Goal: Navigation & Orientation: Find specific page/section

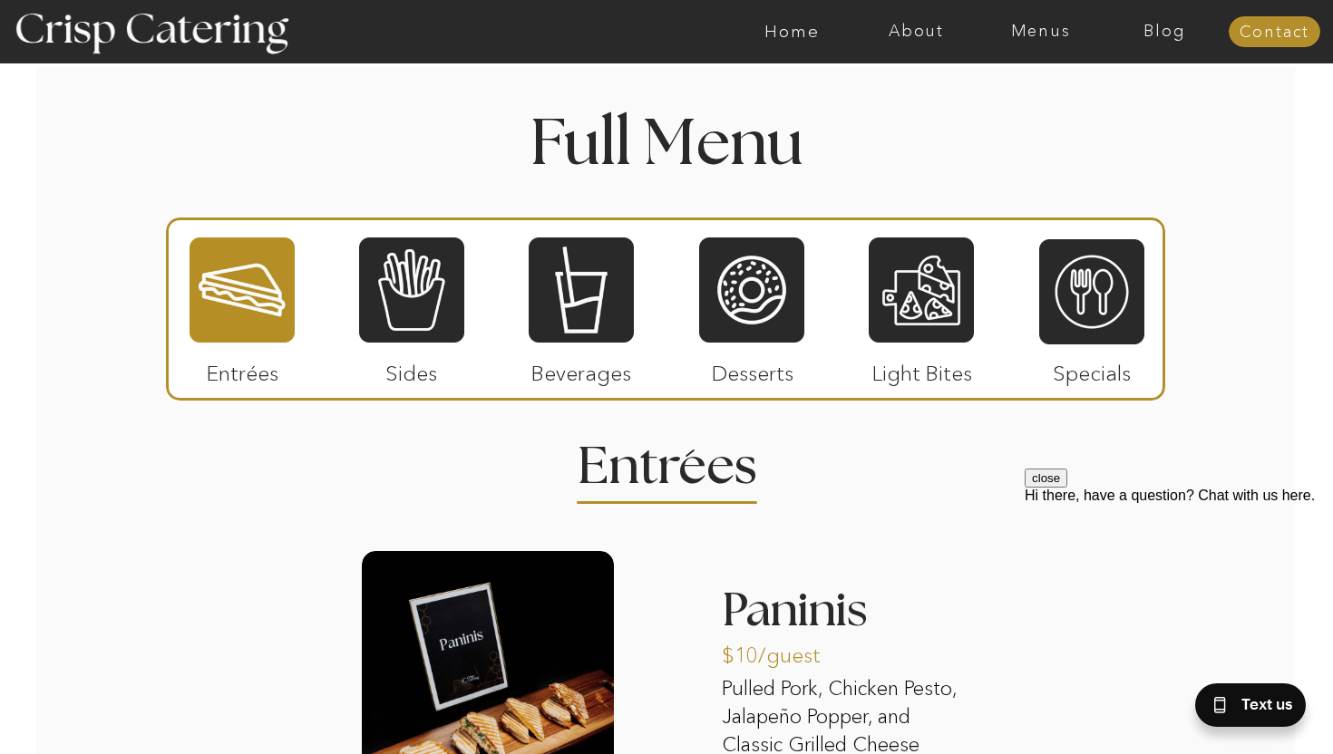
scroll to position [2070, 0]
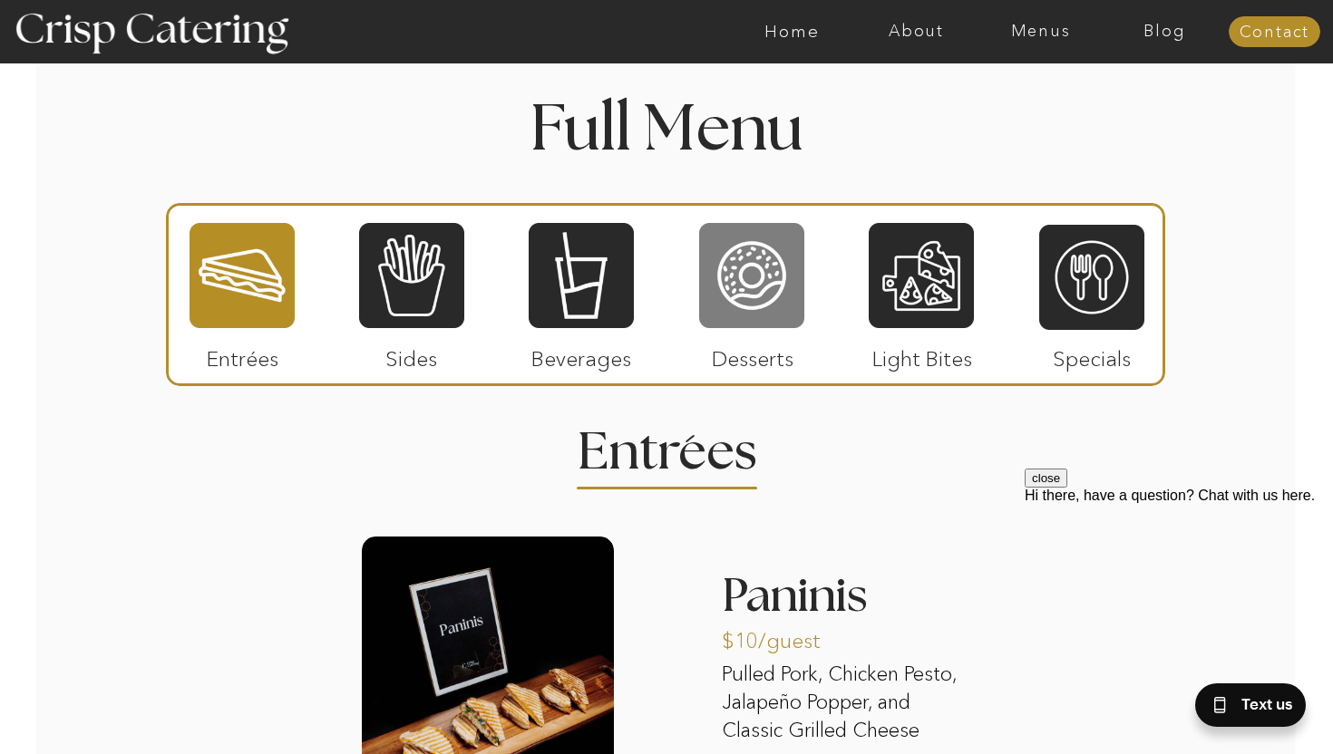
click at [709, 294] on div at bounding box center [751, 275] width 105 height 109
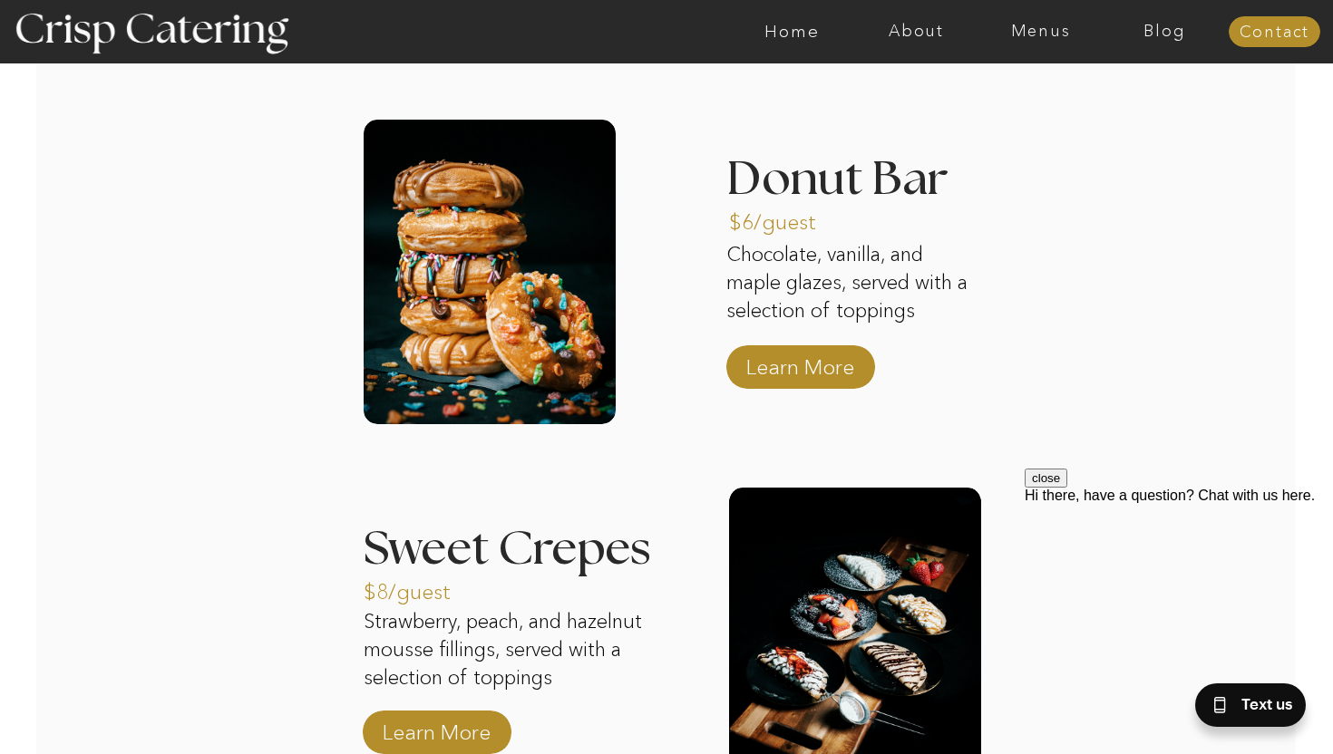
scroll to position [2447, 0]
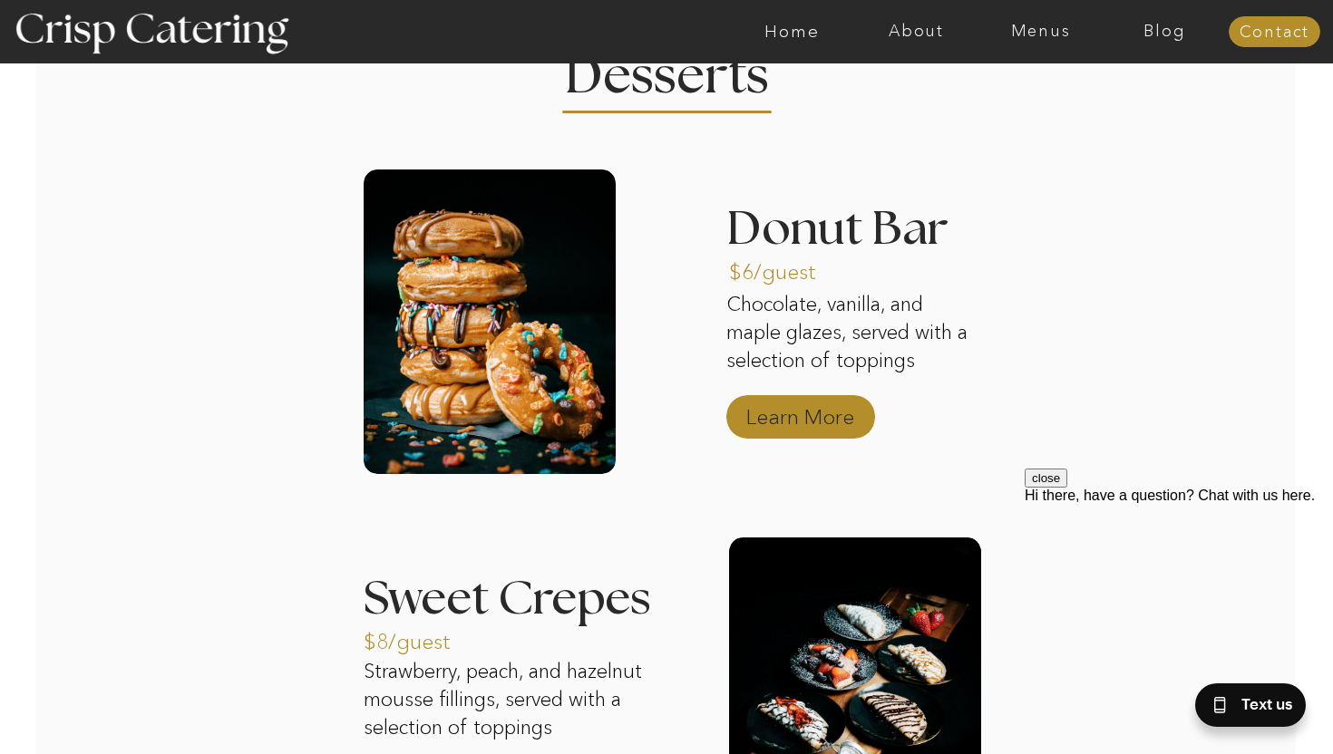
click at [805, 422] on p "Learn More" at bounding box center [800, 412] width 121 height 53
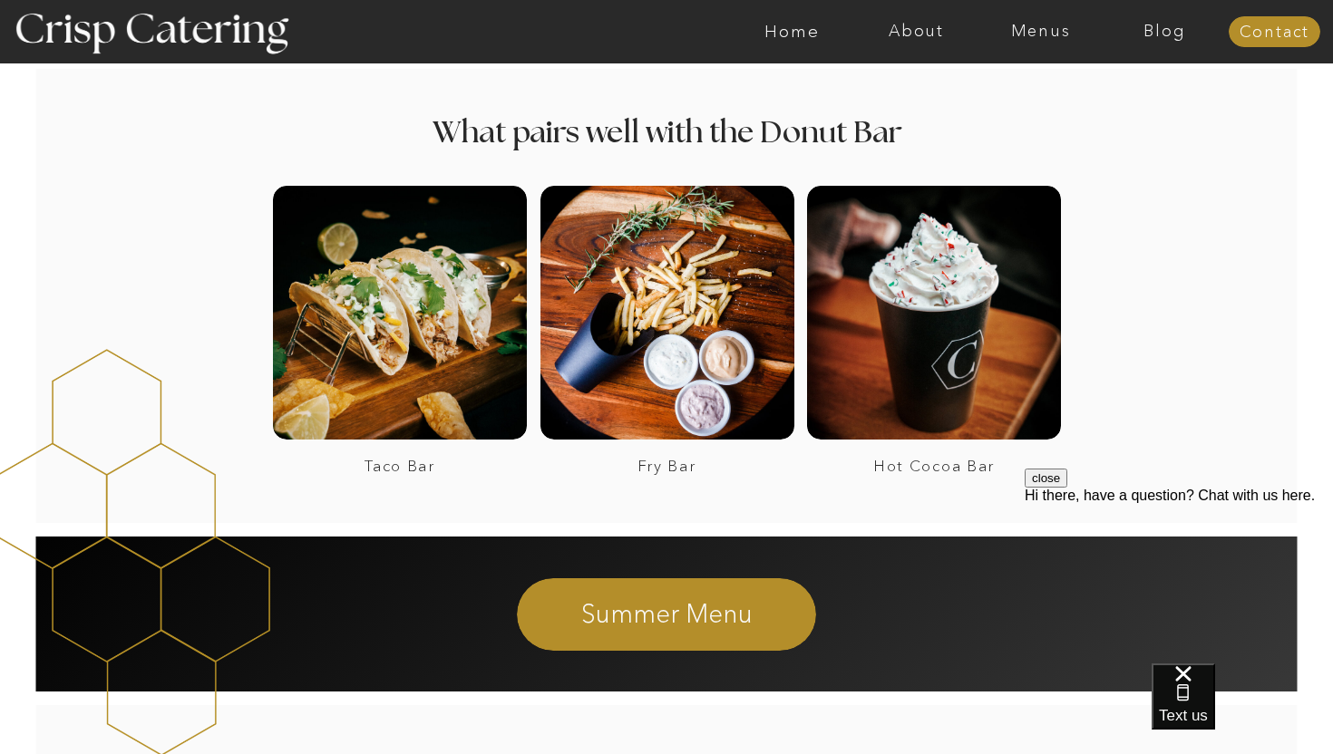
scroll to position [1770, 0]
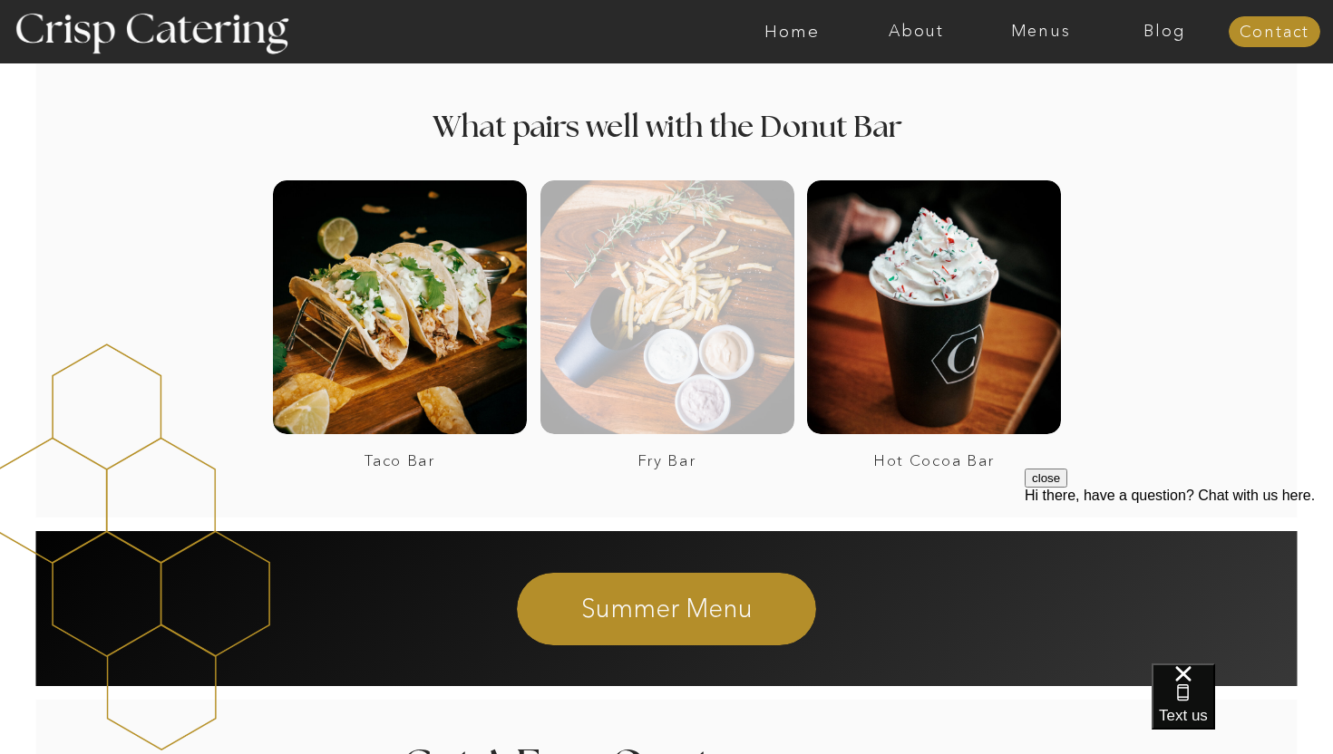
click at [642, 304] on div at bounding box center [667, 307] width 254 height 254
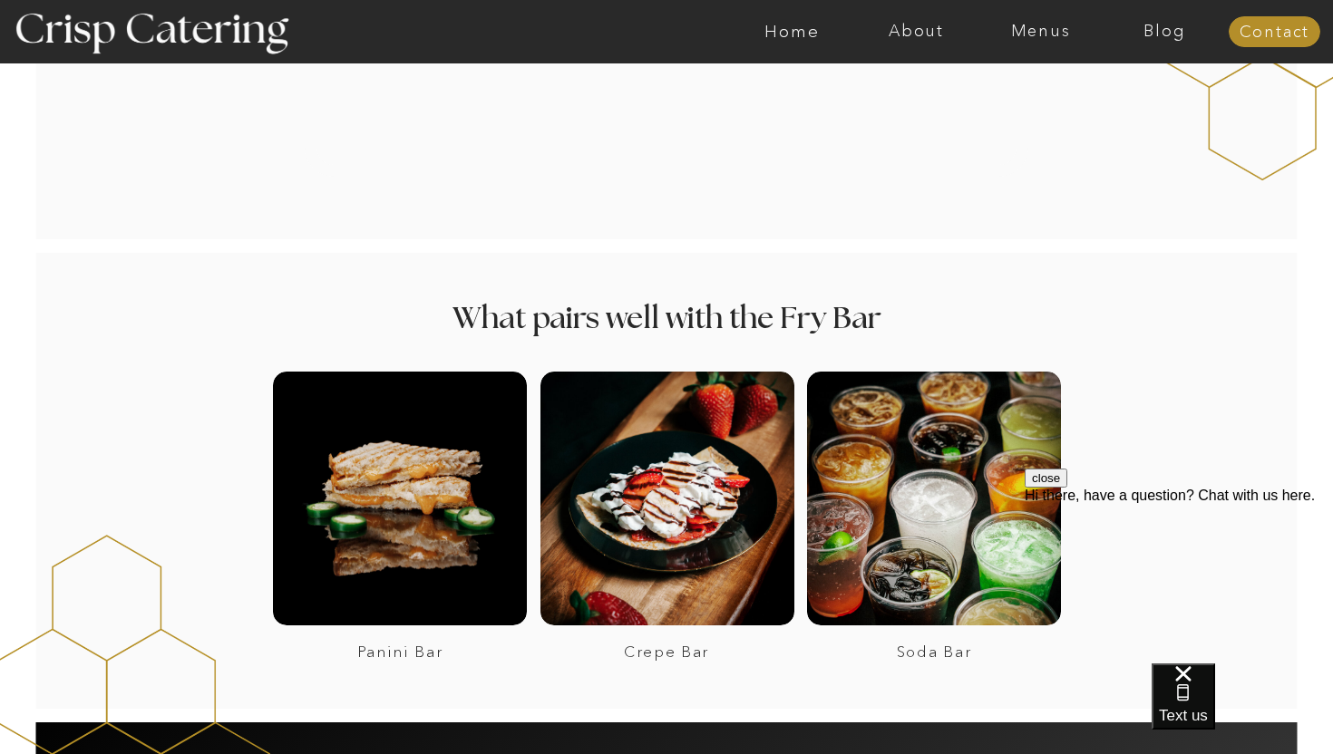
scroll to position [1576, 0]
